Goal: Task Accomplishment & Management: Manage account settings

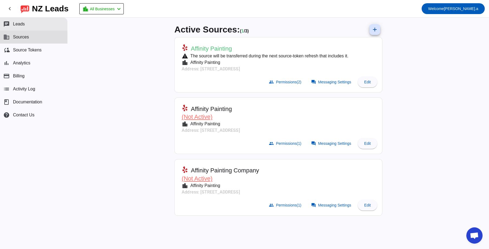
click at [17, 24] on span "Leads" at bounding box center [19, 24] width 12 height 5
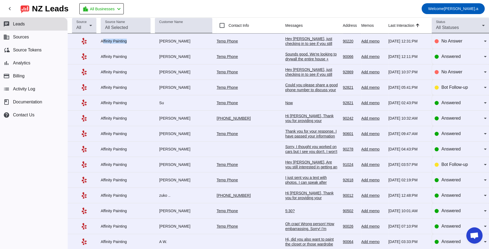
drag, startPoint x: 109, startPoint y: 41, endPoint x: 150, endPoint y: 48, distance: 41.5
click at [149, 44] on div "Affinity Painting" at bounding box center [126, 41] width 50 height 5
click at [176, 44] on td "[PERSON_NAME]" at bounding box center [186, 41] width 62 height 15
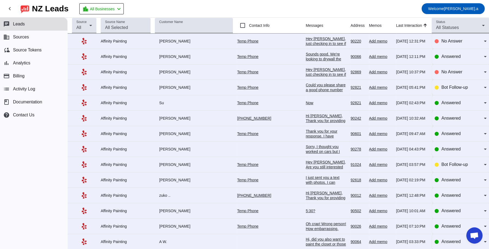
click at [23, 25] on span "Leads" at bounding box center [19, 24] width 12 height 5
click at [23, 38] on span "Sources" at bounding box center [21, 37] width 16 height 5
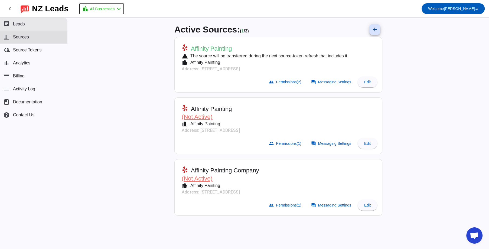
click at [15, 24] on span "Leads" at bounding box center [19, 24] width 12 height 5
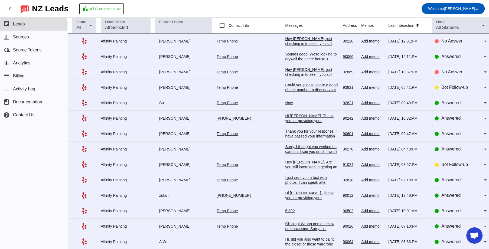
click at [23, 26] on span "Leads" at bounding box center [19, 24] width 12 height 5
